Goal: Answer question/provide support

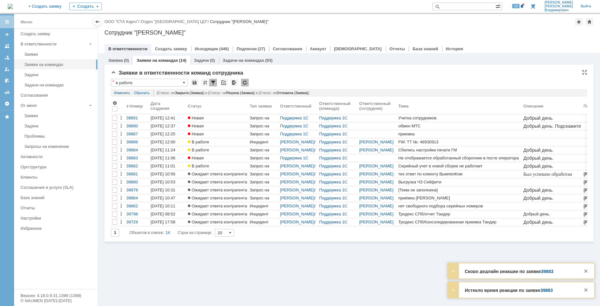
click at [243, 79] on div at bounding box center [245, 83] width 8 height 8
click at [245, 82] on div at bounding box center [245, 83] width 8 height 8
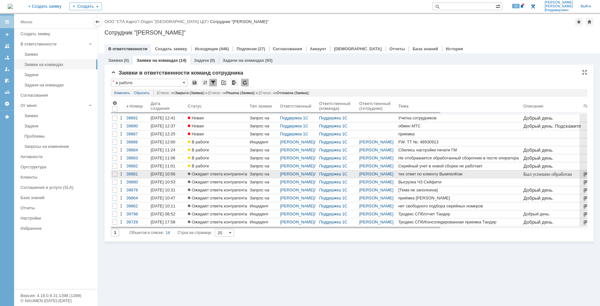
click at [463, 174] on div "тех ответ по клиенту ВымпелКом" at bounding box center [459, 174] width 122 height 5
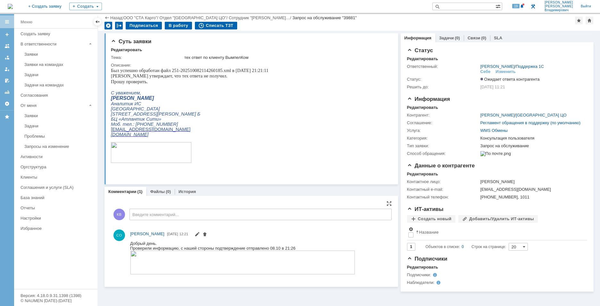
click at [357, 280] on div "Комментарии Добавить комментарий КВ Введите комментарий... 1 Всего комментариев…" at bounding box center [251, 244] width 281 height 86
click at [172, 70] on span "Был успешно обработан файл 251-202510082114260185.xml в [DATE] 21:21:11" at bounding box center [190, 70] width 158 height 5
click at [172, 69] on span "Был успешно обработан файл 251-202510082114260185.xml в [DATE] 21:21:11" at bounding box center [190, 70] width 158 height 5
drag, startPoint x: 173, startPoint y: 70, endPoint x: 231, endPoint y: 70, distance: 58.0
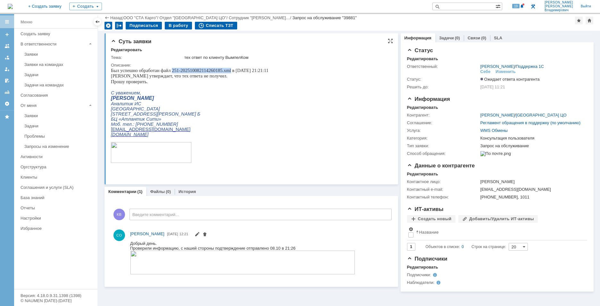
click at [231, 70] on span "Был успешно обработан файл 251-202510082114260185.xml в [DATE] 21:21:11" at bounding box center [190, 70] width 158 height 5
copy span "251-202510082114260185.xml"
